Goal: Task Accomplishment & Management: Manage account settings

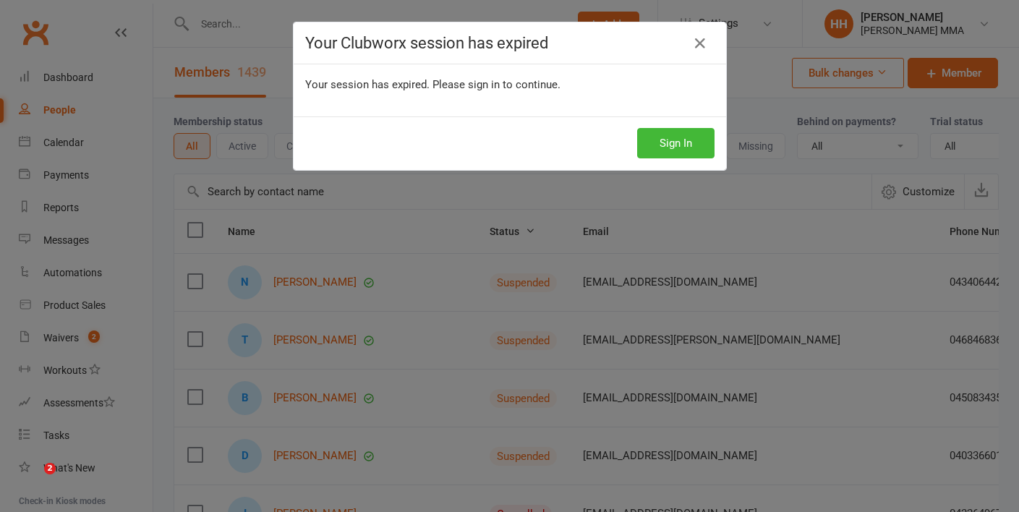
select select "100"
click at [672, 156] on button "Sign In" at bounding box center [675, 143] width 77 height 30
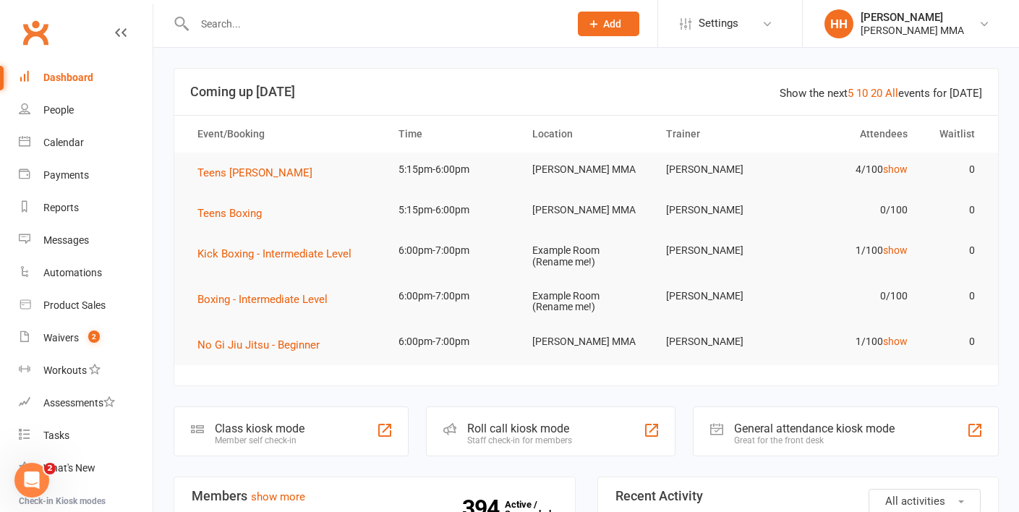
click at [376, 38] on div at bounding box center [366, 23] width 385 height 47
click at [351, 27] on input "text" at bounding box center [374, 24] width 369 height 20
paste input "[PERSON_NAME]"
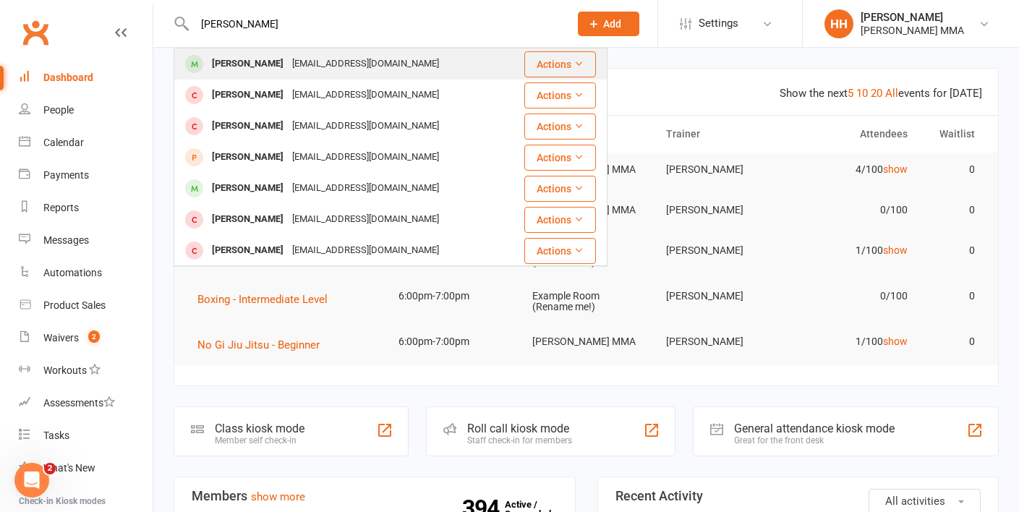
type input "[PERSON_NAME]"
click at [344, 61] on div "[EMAIL_ADDRESS][DOMAIN_NAME]" at bounding box center [365, 64] width 155 height 21
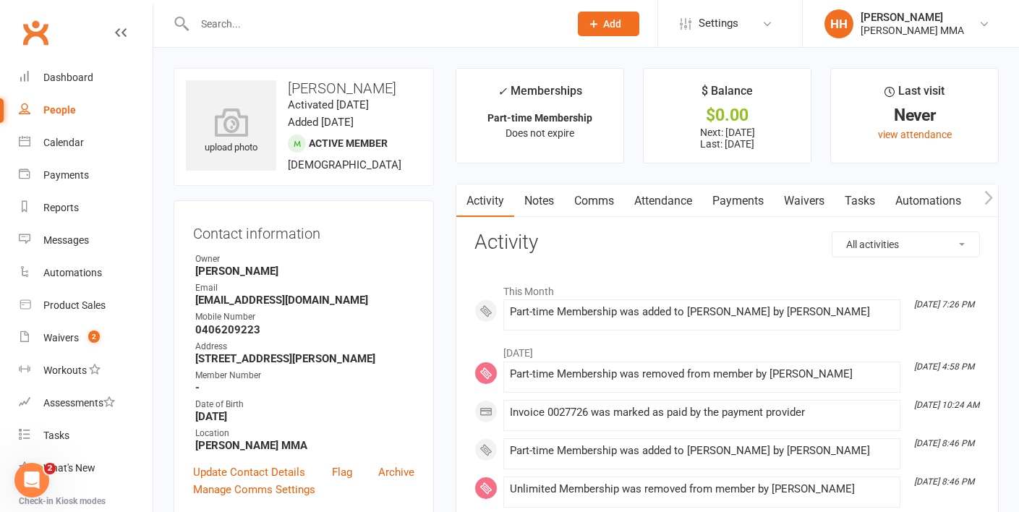
click at [740, 208] on link "Payments" at bounding box center [738, 200] width 72 height 33
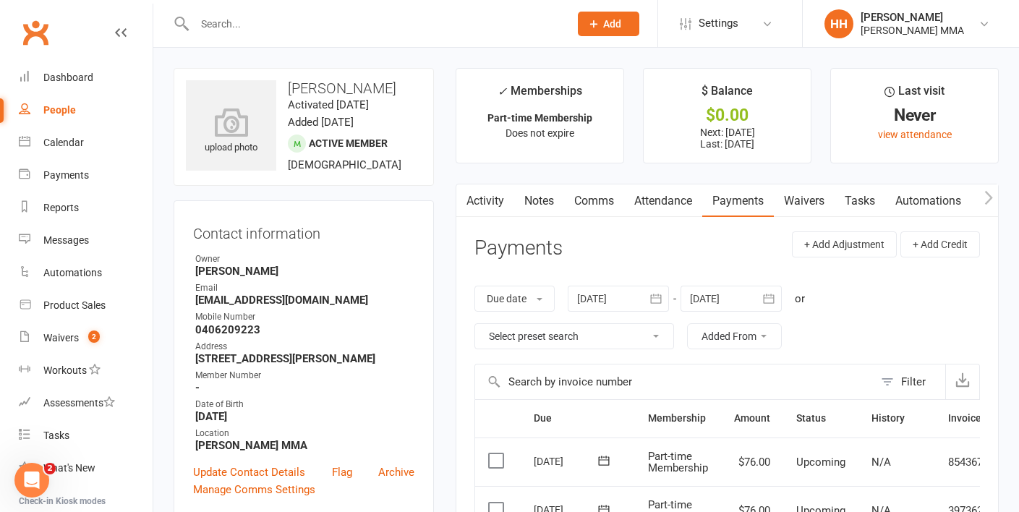
click at [236, 9] on div at bounding box center [366, 23] width 385 height 47
click at [237, 12] on div at bounding box center [366, 23] width 385 height 47
click at [239, 27] on input "text" at bounding box center [374, 24] width 369 height 20
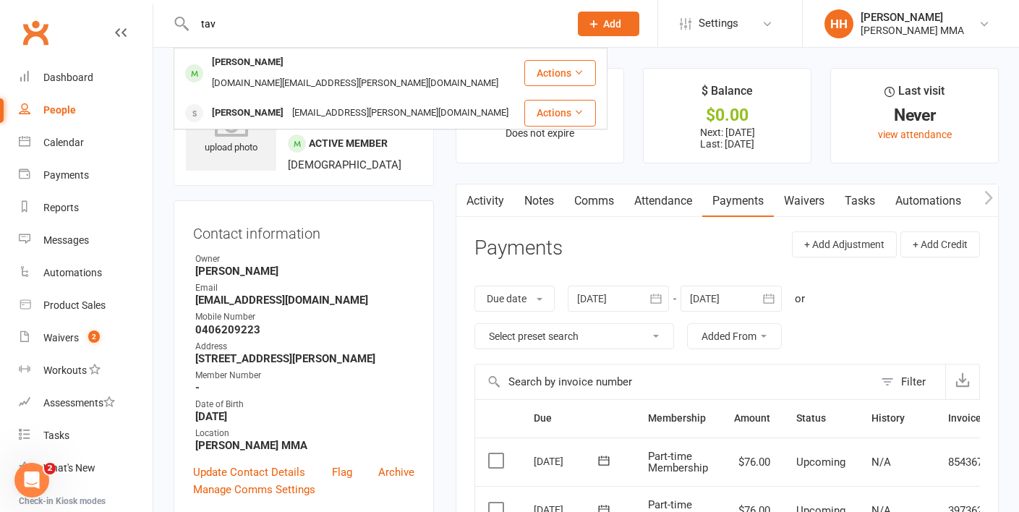
click at [411, 30] on input "tav" at bounding box center [374, 24] width 369 height 20
type input "t"
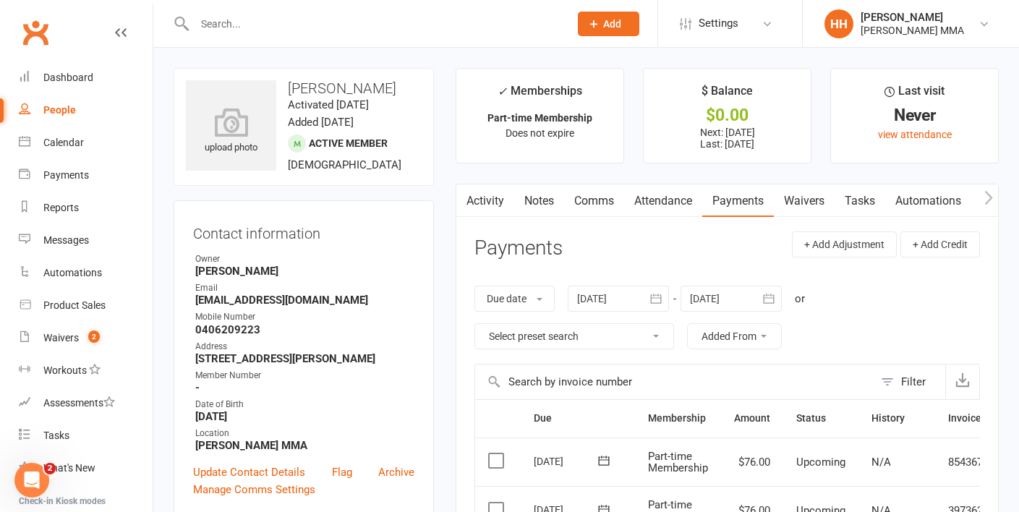
click at [328, 36] on div at bounding box center [366, 23] width 385 height 47
click at [293, 26] on input "text" at bounding box center [374, 24] width 369 height 20
paste input "[PERSON_NAME]"
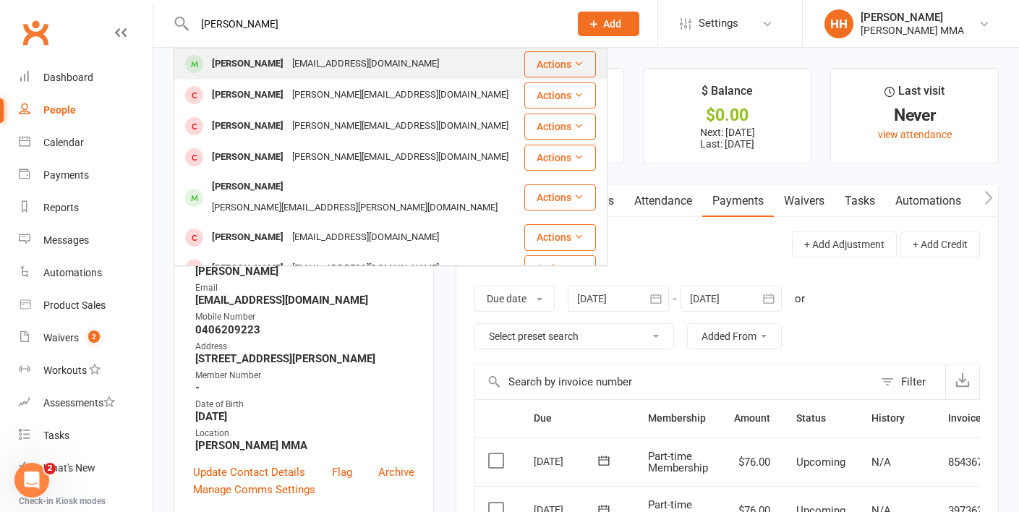
type input "[PERSON_NAME]"
click at [299, 56] on div "[EMAIL_ADDRESS][DOMAIN_NAME]" at bounding box center [365, 64] width 155 height 21
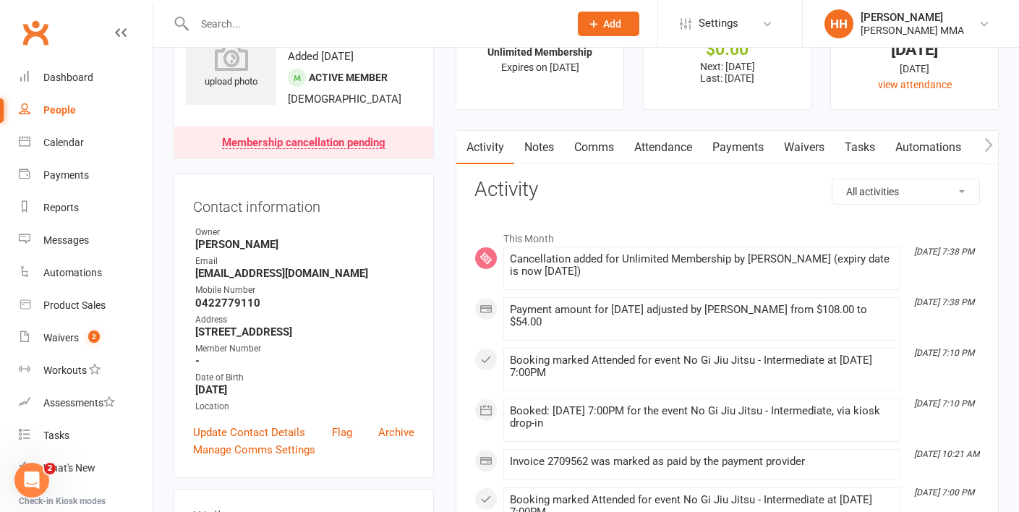
scroll to position [72, 0]
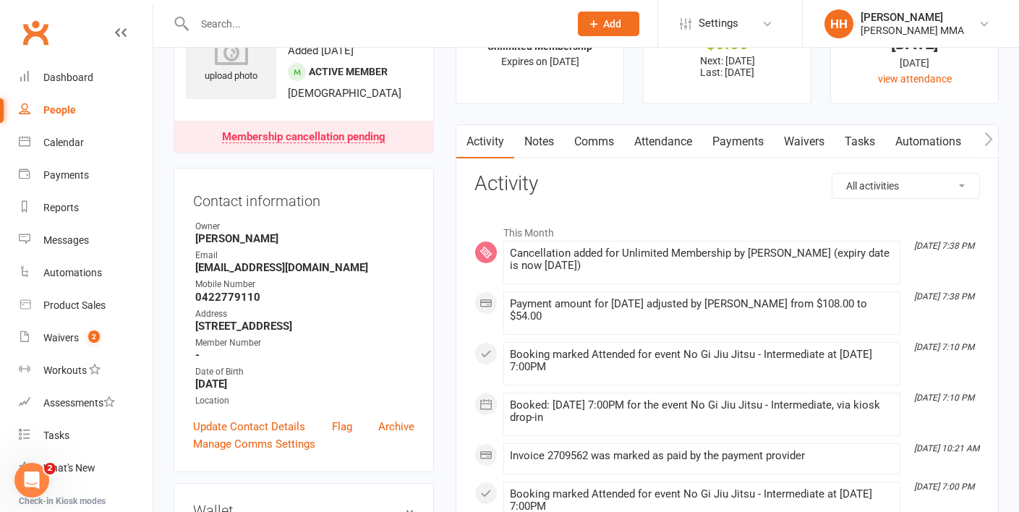
click at [738, 128] on link "Payments" at bounding box center [738, 141] width 72 height 33
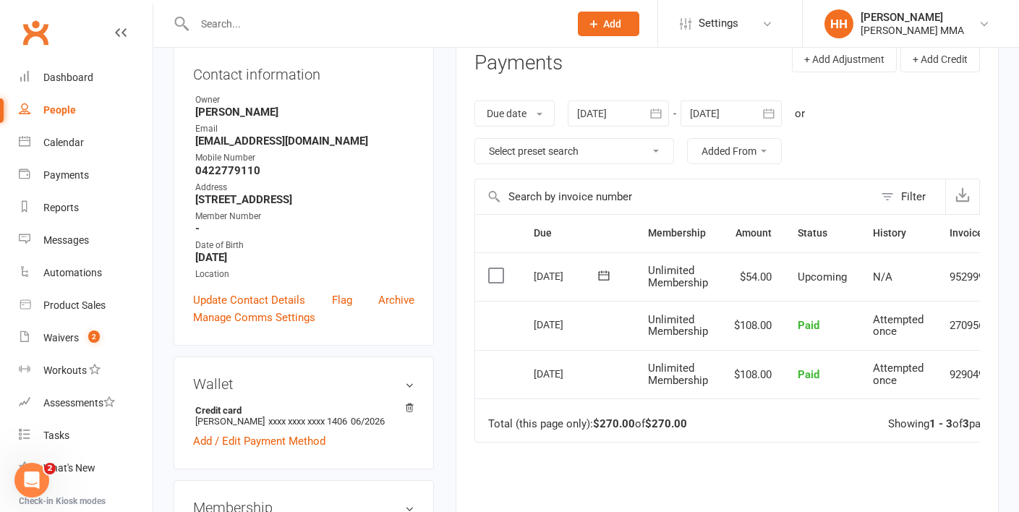
scroll to position [213, 0]
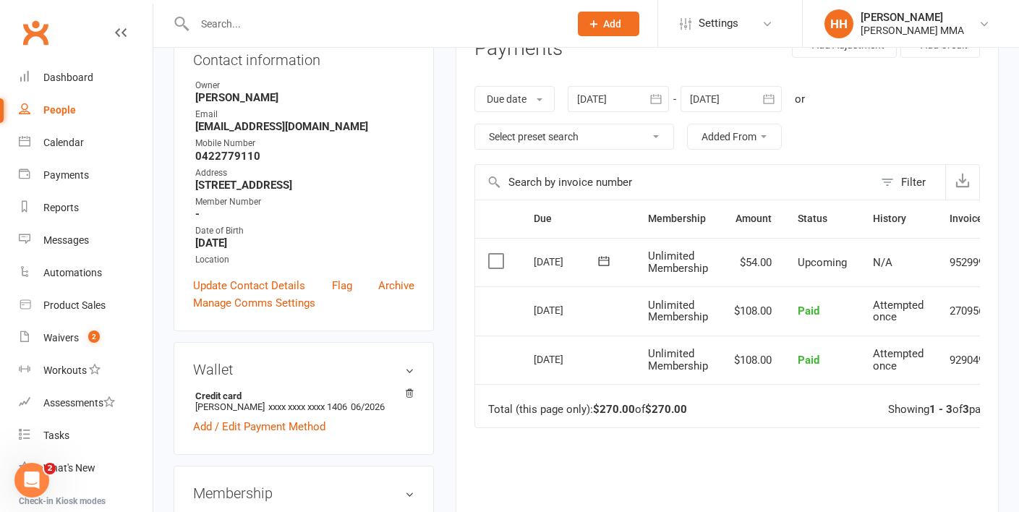
click at [226, 20] on input "text" at bounding box center [374, 24] width 369 height 20
paste input "[PERSON_NAME]"
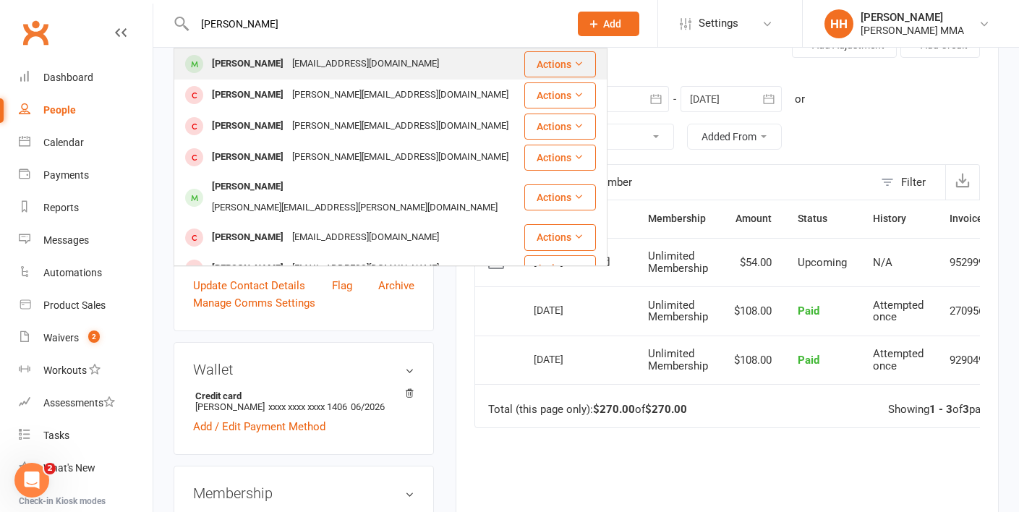
type input "[PERSON_NAME]"
click at [460, 64] on div "[PERSON_NAME] [EMAIL_ADDRESS][DOMAIN_NAME]" at bounding box center [349, 64] width 348 height 30
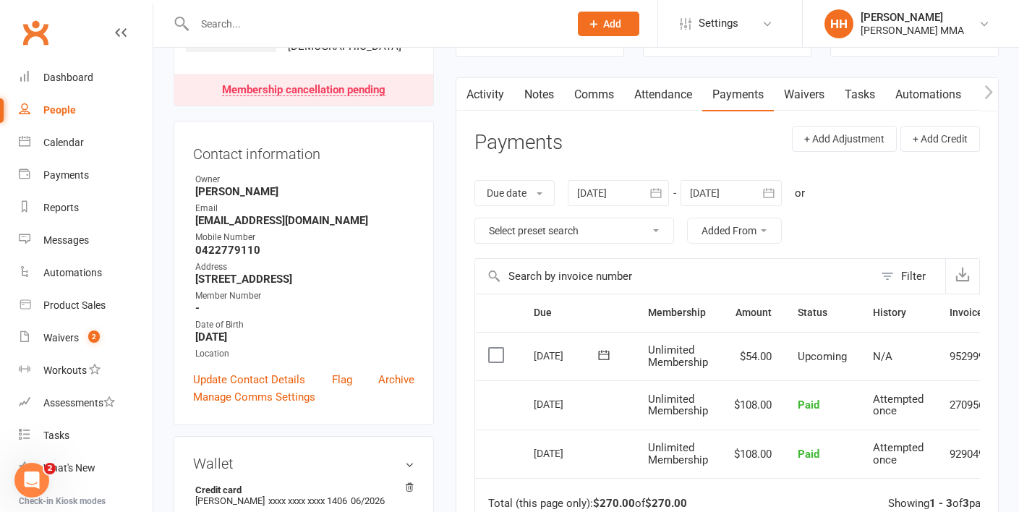
scroll to position [118, 0]
click at [843, 248] on div "Due date Due date Date paid Date failed Date settled [DATE] [DATE] Sun Mon Tue …" at bounding box center [727, 212] width 506 height 93
click at [738, 492] on td "Total (this page only): $270.00 of $270.00 Showing 1 - 3 of 3 payments" at bounding box center [761, 500] width 572 height 43
click at [739, 492] on td "Total (this page only): $270.00 of $270.00 Showing 1 - 3 of 3 payments" at bounding box center [761, 500] width 572 height 43
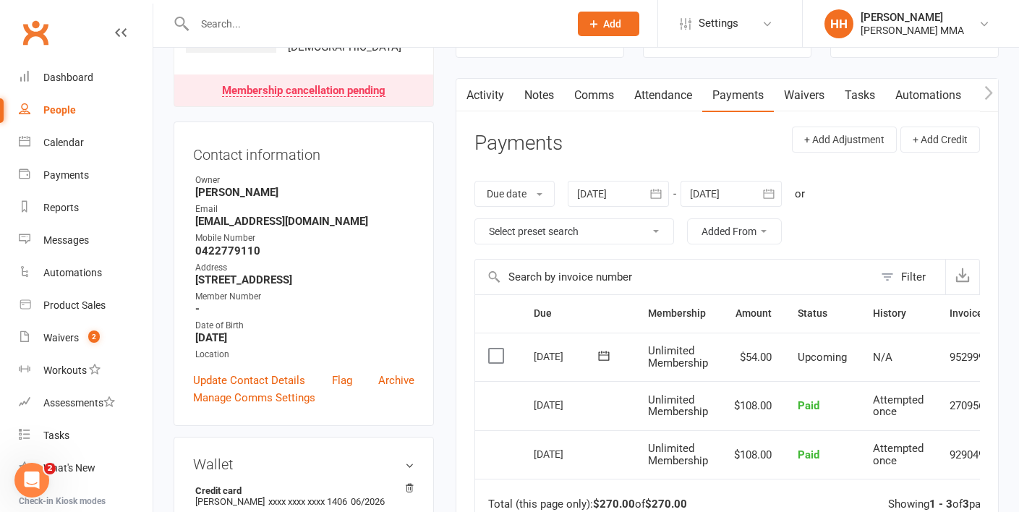
click at [740, 492] on td "Total (this page only): $270.00 of $270.00 Showing 1 - 3 of 3 payments" at bounding box center [761, 500] width 572 height 43
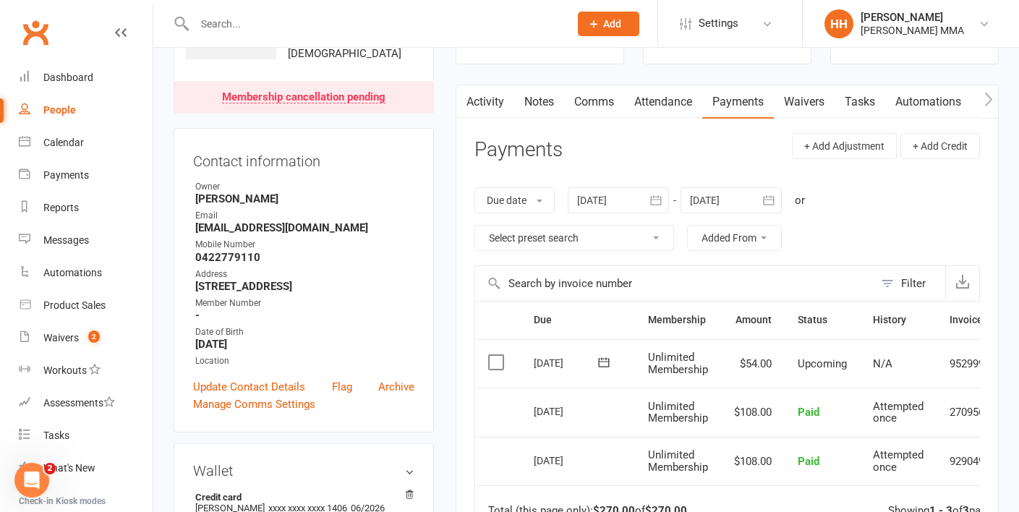
scroll to position [105, 0]
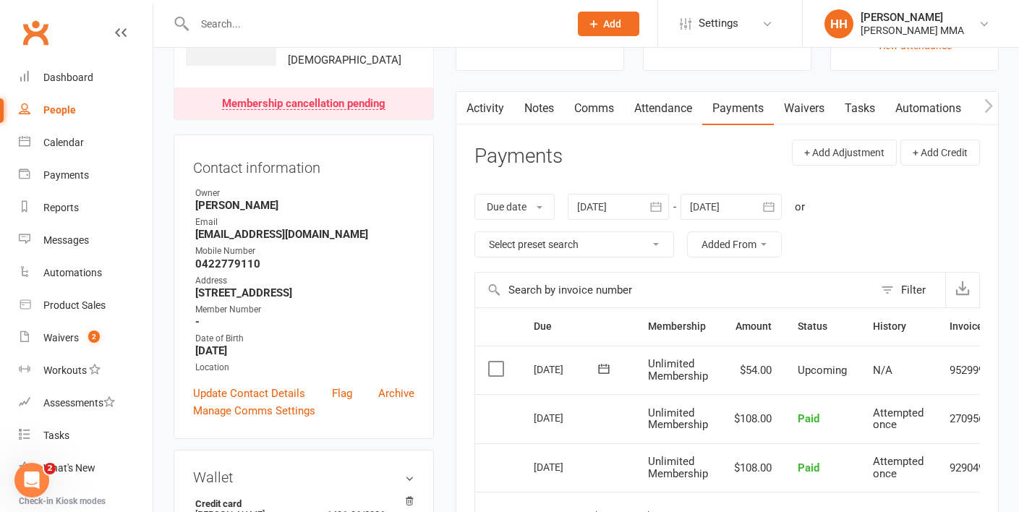
click at [760, 206] on button "button" at bounding box center [769, 207] width 26 height 26
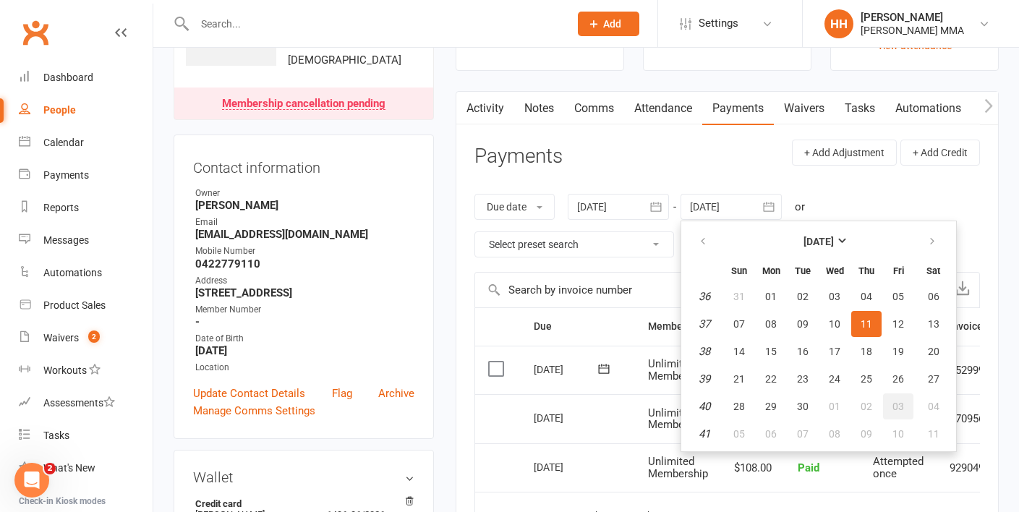
click at [908, 405] on button "03" at bounding box center [898, 406] width 30 height 26
type input "[DATE]"
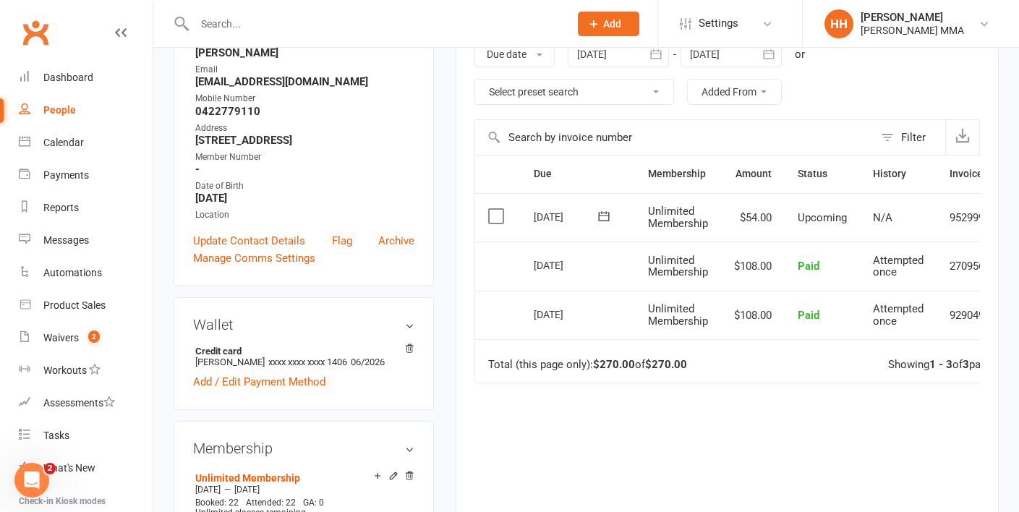
scroll to position [304, 0]
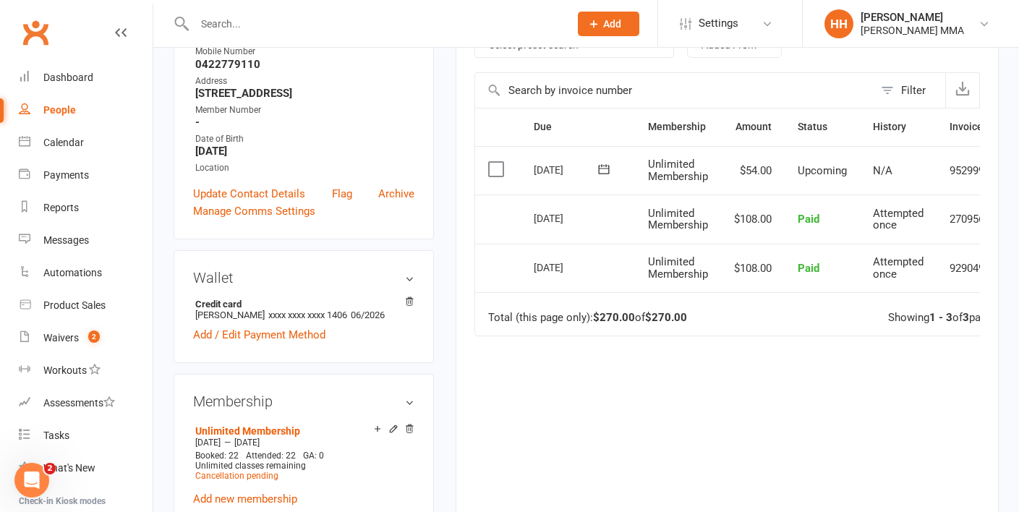
click at [781, 456] on div "Due Contact Membership Amount Status History Invoice # Select this [DATE] [PERS…" at bounding box center [727, 315] width 506 height 414
click at [779, 433] on div "Due Contact Membership Amount Status History Invoice # Select this [DATE] [PERS…" at bounding box center [727, 315] width 506 height 414
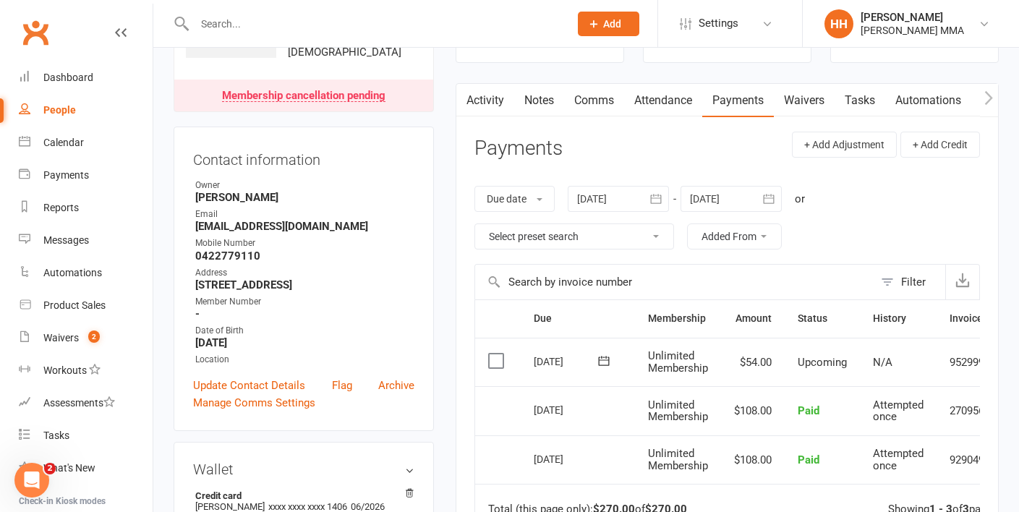
scroll to position [112, 0]
click at [844, 221] on div "Due date Due date Date paid Date failed Date settled [DATE] [DATE] Sun Mon Tue …" at bounding box center [727, 218] width 506 height 93
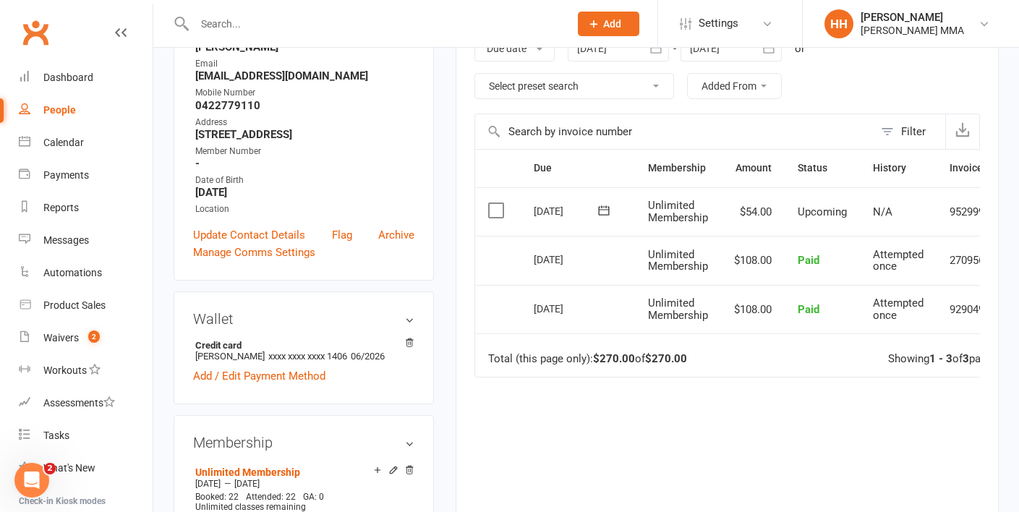
scroll to position [270, 0]
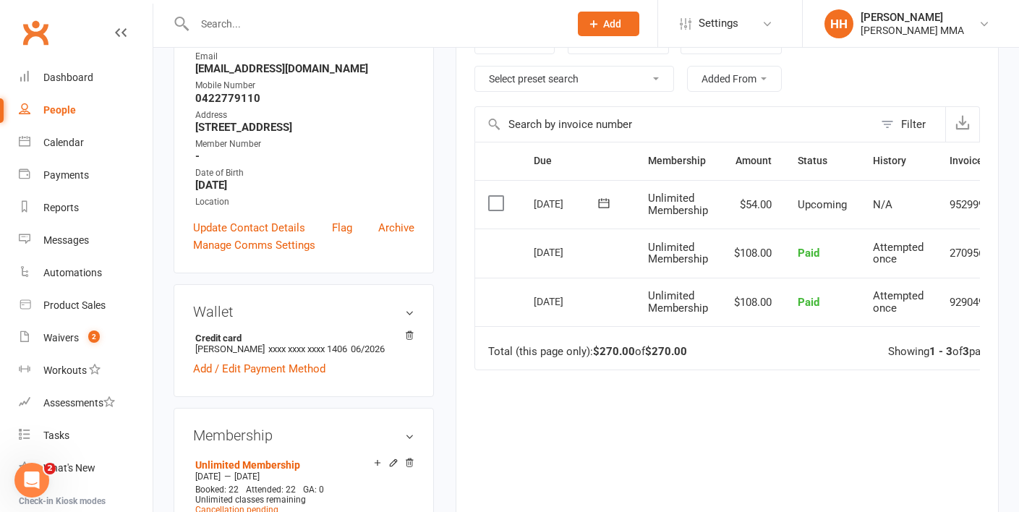
click at [480, 435] on div "Due Contact Membership Amount Status History Invoice # Select this [DATE] [PERS…" at bounding box center [727, 349] width 506 height 414
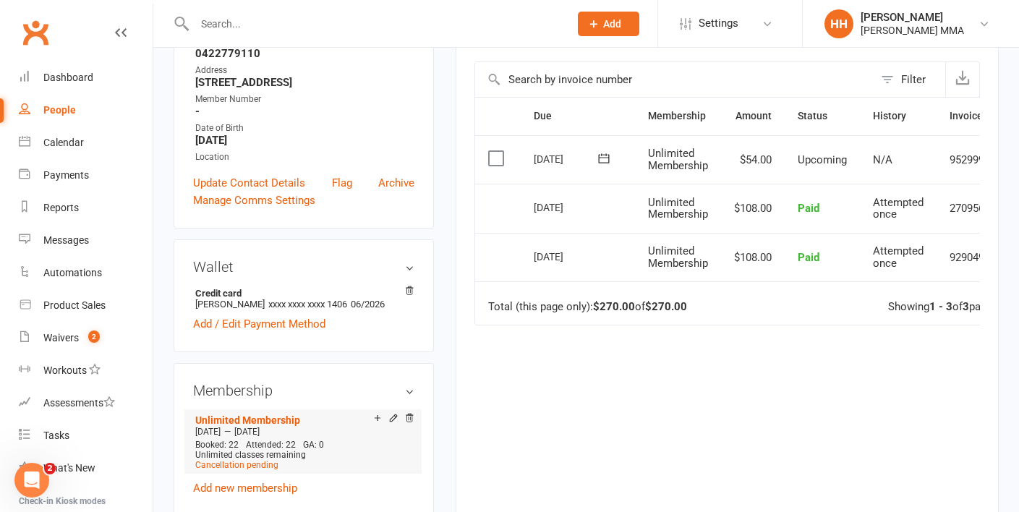
scroll to position [0, 0]
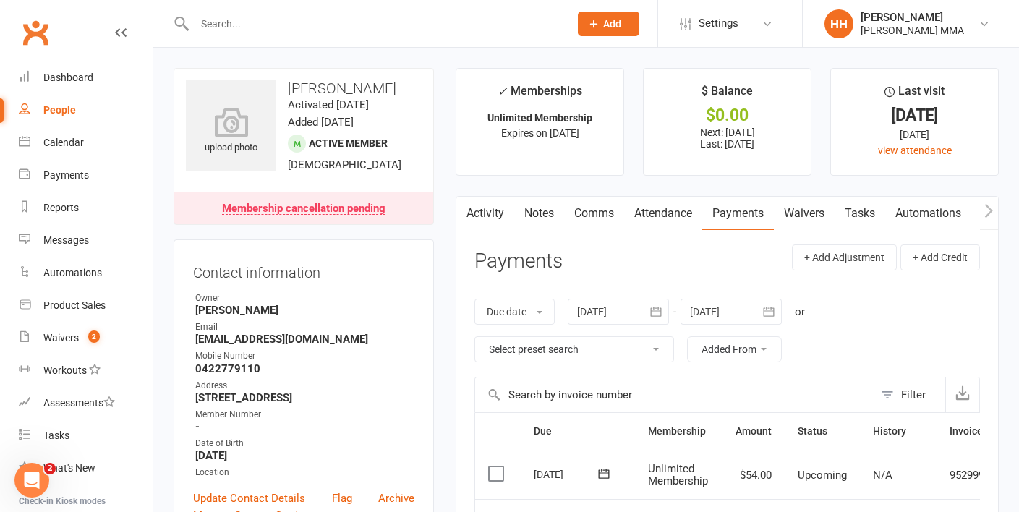
click at [75, 114] on link "People" at bounding box center [86, 110] width 134 height 33
select select "100"
